Goal: Task Accomplishment & Management: Manage account settings

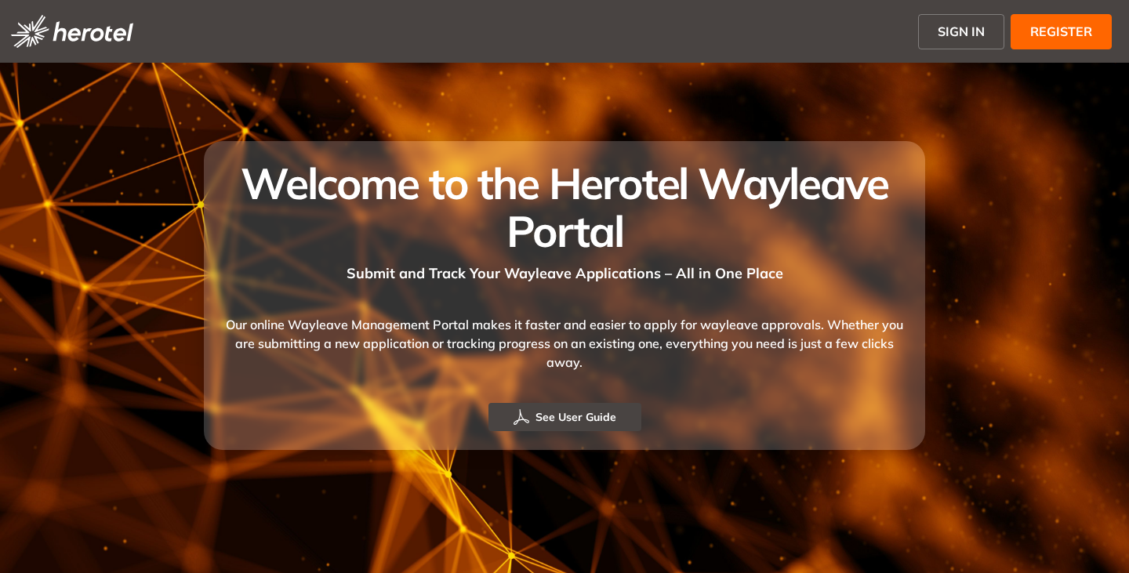
click at [970, 31] on span "SIGN IN" at bounding box center [961, 31] width 47 height 19
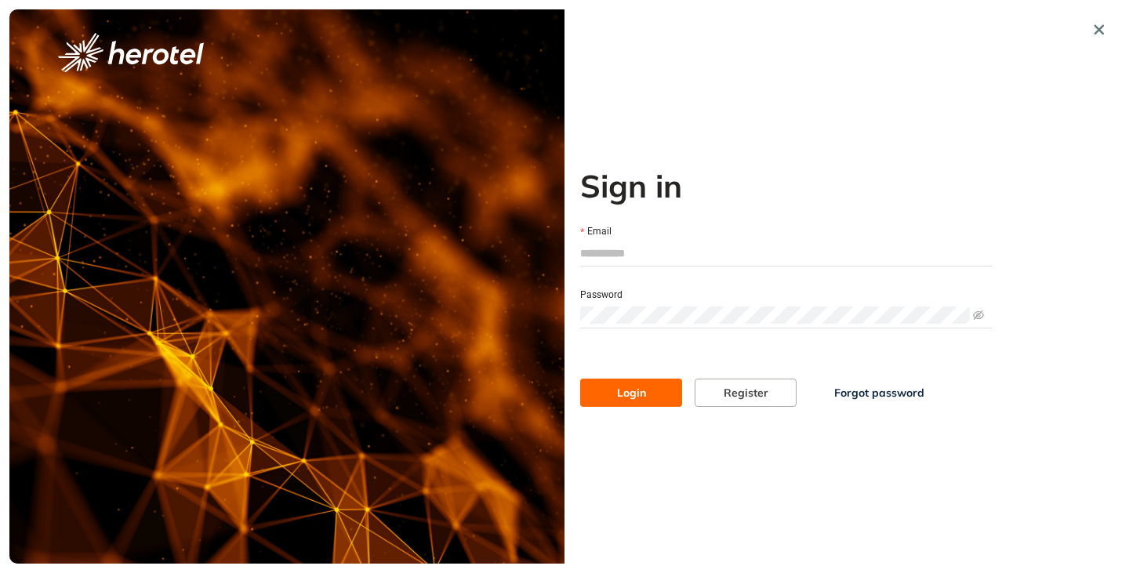
click at [619, 247] on input "Email" at bounding box center [786, 253] width 412 height 24
type input "**********"
click at [580, 379] on button "Login" at bounding box center [631, 393] width 102 height 28
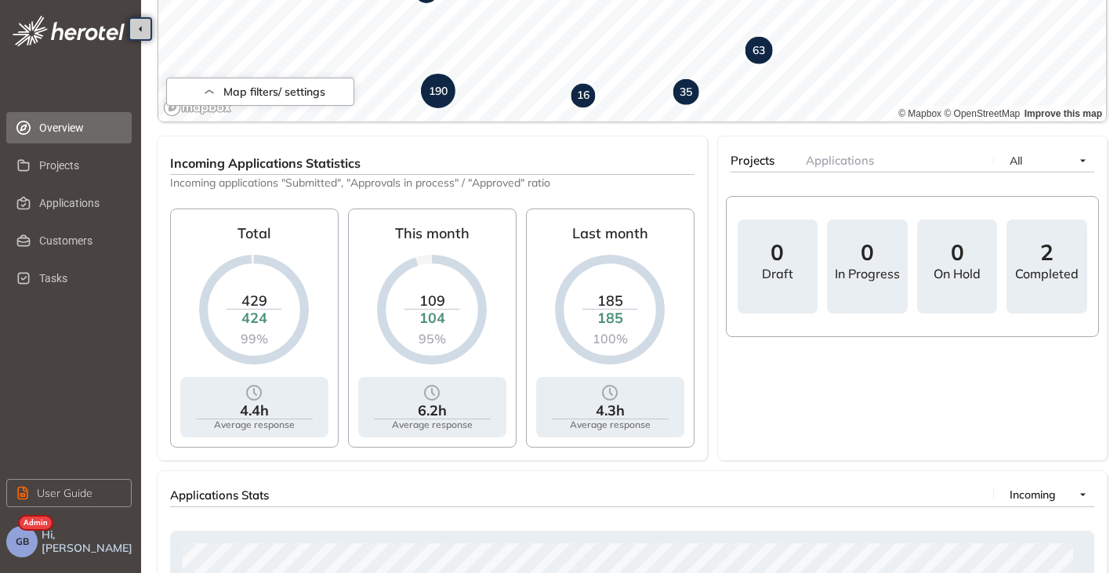
scroll to position [455, 0]
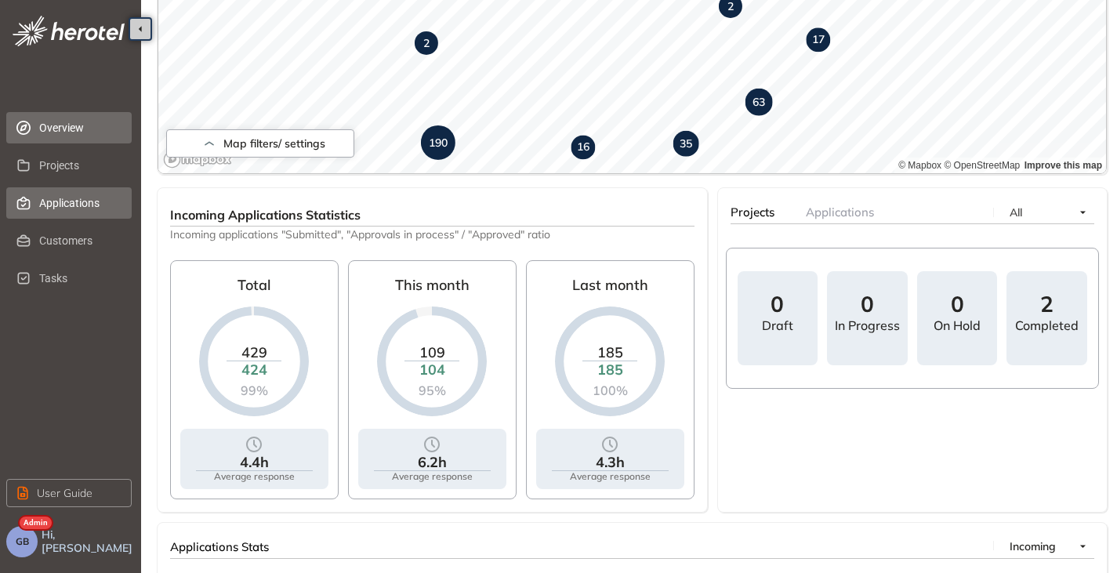
click at [59, 199] on span "Applications" at bounding box center [79, 202] width 80 height 31
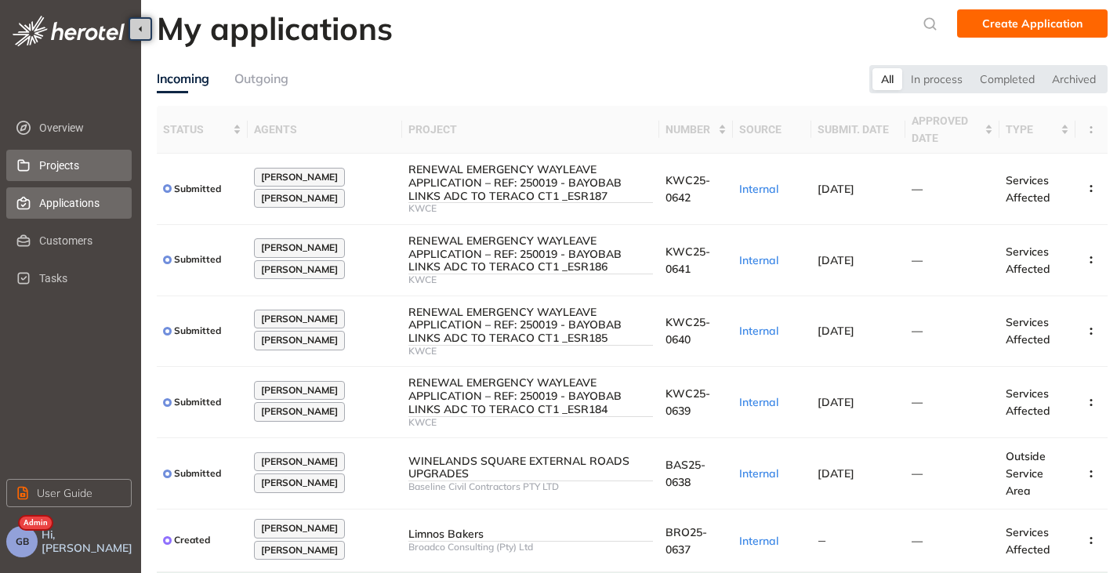
click at [62, 158] on span "Projects" at bounding box center [79, 165] width 80 height 31
